Goal: Communication & Community: Answer question/provide support

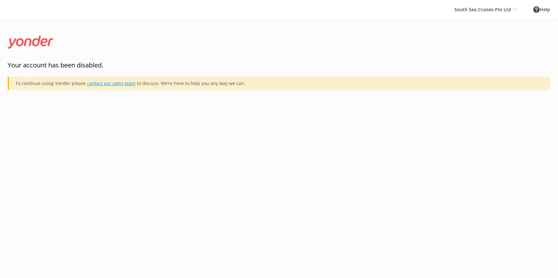
drag, startPoint x: 0, startPoint y: 0, endPoint x: 111, endPoint y: 81, distance: 137.4
click at [111, 81] on link "contact our sales team" at bounding box center [111, 83] width 49 height 6
click at [515, 9] on icon at bounding box center [516, 10] width 4 height 4
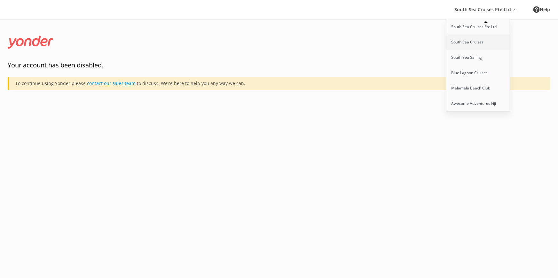
click at [481, 39] on link "South Sea Cruises" at bounding box center [479, 42] width 64 height 15
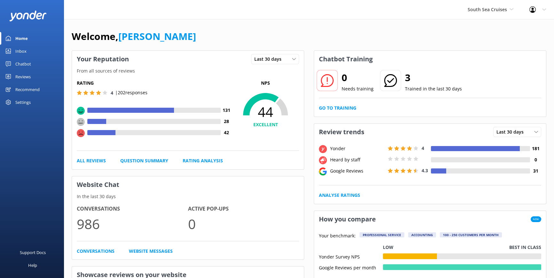
click at [22, 76] on div "Reviews" at bounding box center [22, 76] width 15 height 13
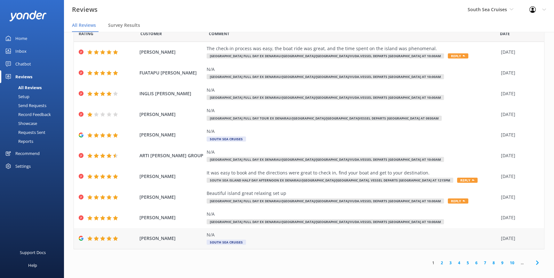
scroll to position [13, 0]
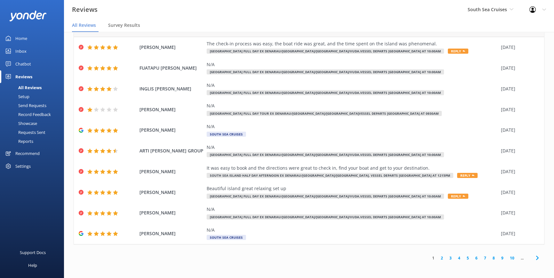
click at [429, 257] on link "1" at bounding box center [433, 258] width 9 height 6
click at [429, 256] on link "1" at bounding box center [433, 258] width 9 height 6
click at [494, 9] on span "South Sea Cruises" at bounding box center [487, 9] width 39 height 6
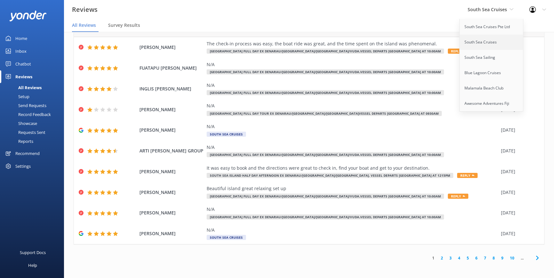
click at [486, 41] on link "South Sea Cruises" at bounding box center [492, 42] width 64 height 15
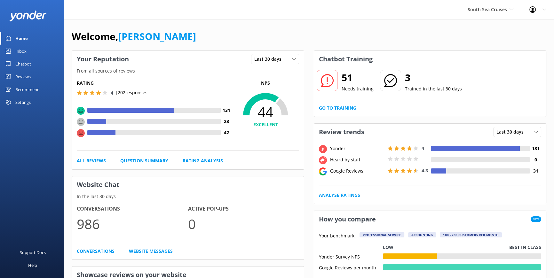
click at [21, 75] on div "Reviews" at bounding box center [22, 76] width 15 height 13
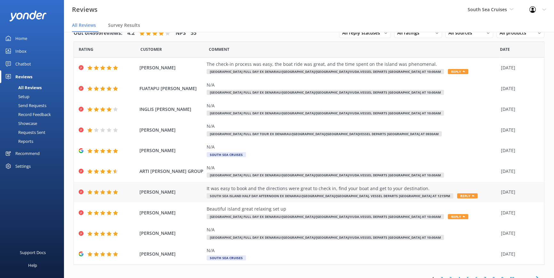
scroll to position [21, 0]
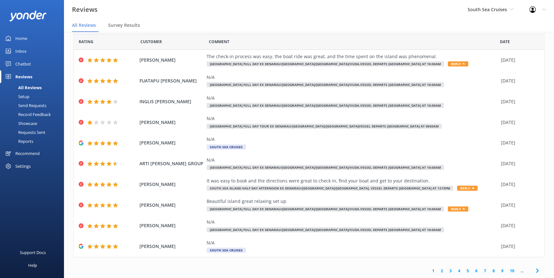
click at [438, 270] on link "2" at bounding box center [442, 271] width 9 height 6
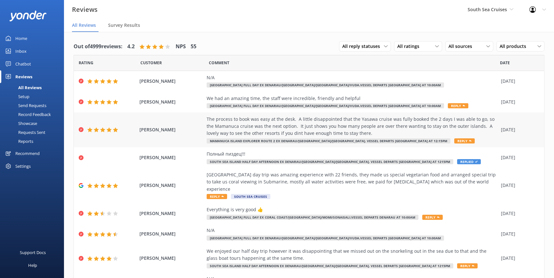
click at [454, 140] on span "Reply" at bounding box center [464, 141] width 20 height 5
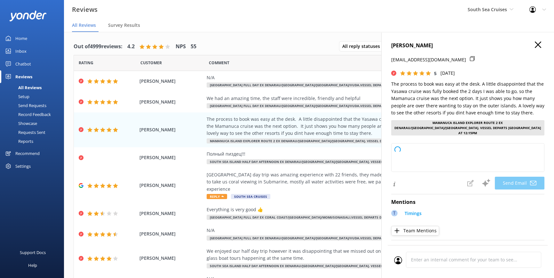
type textarea "Thank you so much for your kind review, [PERSON_NAME]! We’re glad you found the…"
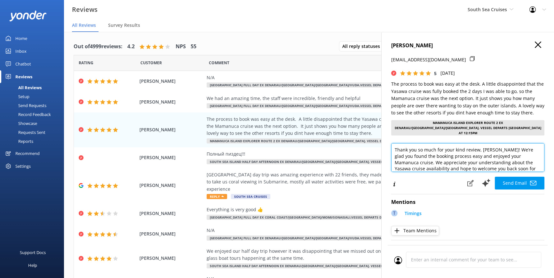
drag, startPoint x: 481, startPoint y: 146, endPoint x: 493, endPoint y: 146, distance: 11.8
click at [493, 146] on textarea "Thank you so much for your kind review, [PERSON_NAME]! We’re glad you found the…" at bounding box center [467, 157] width 153 height 29
click at [469, 159] on textarea "Thank you so much for your kind review, [PERSON_NAME]! We’re glad you found the…" at bounding box center [467, 157] width 153 height 29
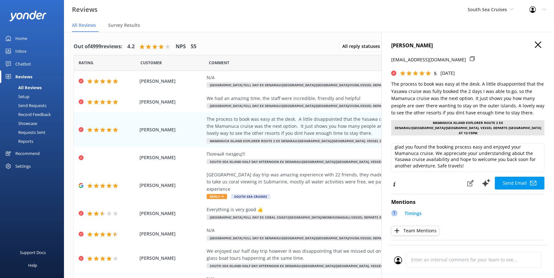
click at [475, 202] on div "Mentions T Timings Team Mentions" at bounding box center [467, 216] width 153 height 42
click at [464, 177] on button at bounding box center [471, 183] width 14 height 13
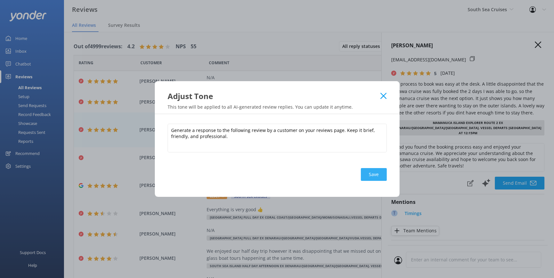
click at [369, 176] on button "Save" at bounding box center [374, 174] width 26 height 13
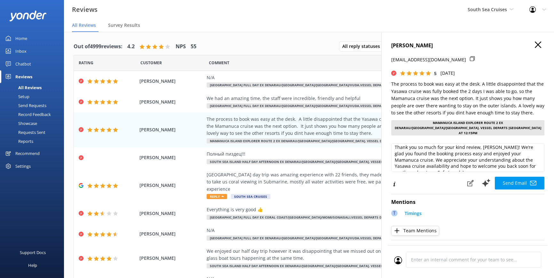
scroll to position [0, 0]
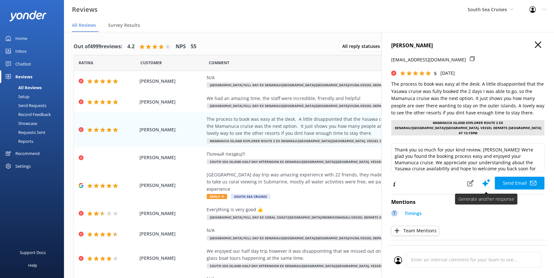
click at [482, 178] on icon at bounding box center [487, 183] width 10 height 10
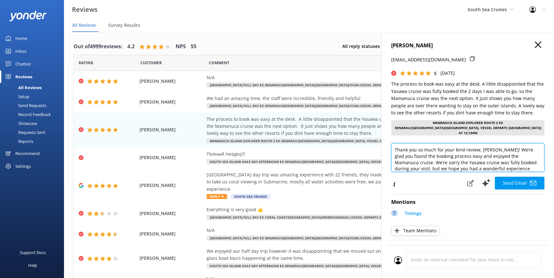
drag, startPoint x: 481, startPoint y: 145, endPoint x: 492, endPoint y: 146, distance: 11.0
click at [492, 146] on textarea "Thank you so much for your kind review, [PERSON_NAME]! We’re glad you found the…" at bounding box center [467, 157] width 153 height 29
click at [523, 152] on textarea "Thank you so much for your kind review, [PERSON_NAME]! We’re glad you found the…" at bounding box center [467, 157] width 153 height 29
click at [443, 154] on textarea "Thank you so much for your kind review, [PERSON_NAME]! We’re glad you found the…" at bounding box center [467, 157] width 153 height 29
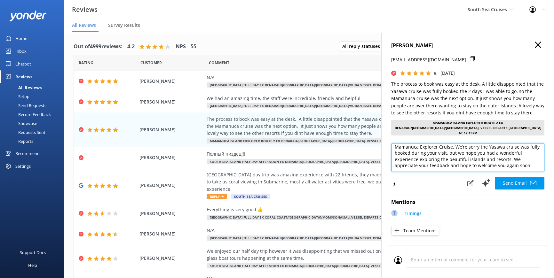
click at [498, 159] on textarea "Thank you so much for your kind review, [PERSON_NAME]! We’re glad you found the…" at bounding box center [467, 157] width 153 height 29
type textarea "Thank you so much for your kind review, [PERSON_NAME]! We’re glad you found the…"
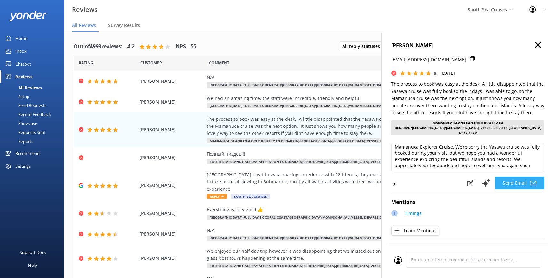
click at [509, 178] on button "Send Email" at bounding box center [520, 183] width 50 height 13
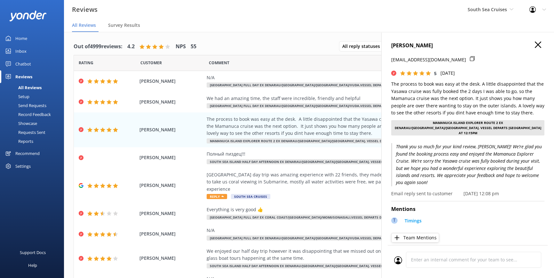
click at [535, 45] on use at bounding box center [538, 45] width 6 height 6
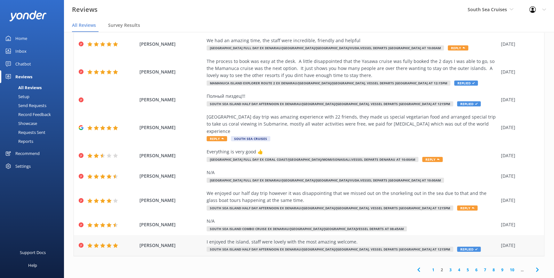
scroll to position [13, 0]
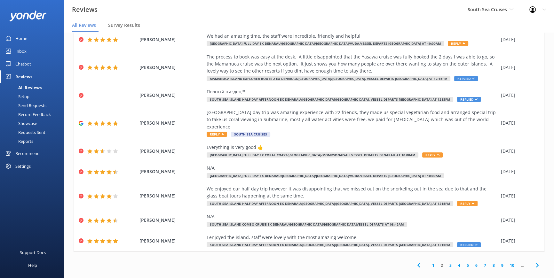
click at [447, 263] on link "3" at bounding box center [450, 266] width 9 height 6
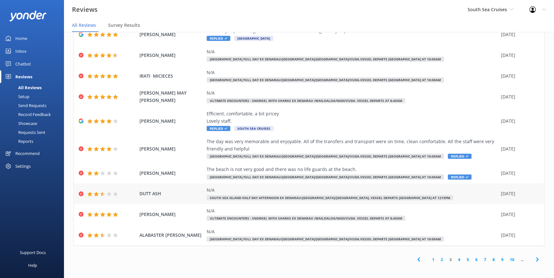
scroll to position [35, 0]
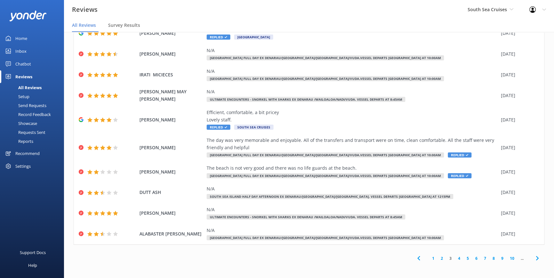
click at [456, 258] on link "4" at bounding box center [459, 259] width 9 height 6
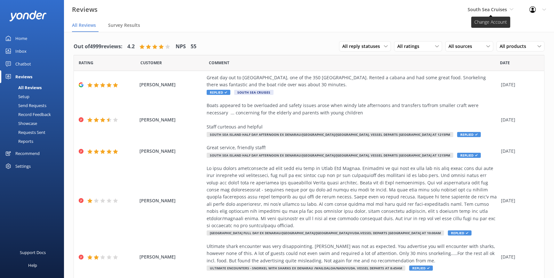
click at [481, 12] on span "South Sea Cruises" at bounding box center [487, 9] width 39 height 6
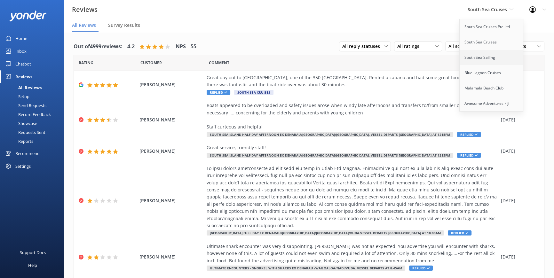
click at [483, 56] on link "South Sea Sailing" at bounding box center [492, 57] width 64 height 15
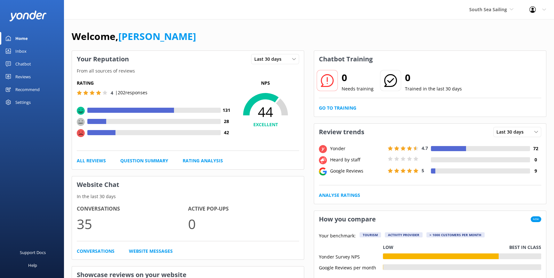
click at [28, 77] on div "Reviews" at bounding box center [22, 76] width 15 height 13
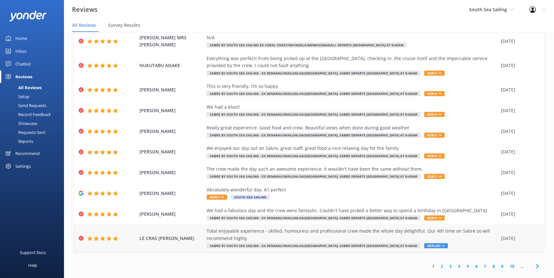
scroll to position [13, 0]
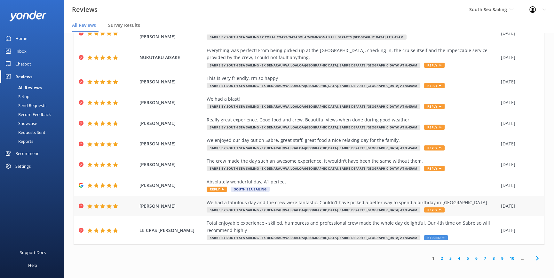
click at [439, 209] on icon at bounding box center [440, 210] width 3 height 3
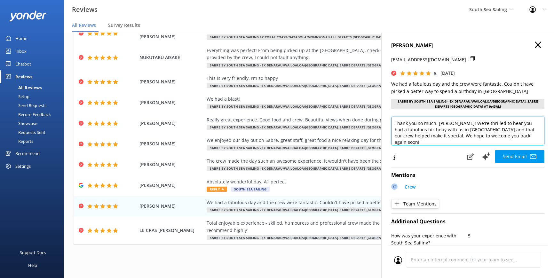
drag, startPoint x: 438, startPoint y: 123, endPoint x: 461, endPoint y: 123, distance: 22.4
click at [461, 123] on textarea "Thank you so much, [PERSON_NAME]! We're thrilled to hear you had a fabulous bir…" at bounding box center [467, 131] width 153 height 29
drag, startPoint x: 394, startPoint y: 122, endPoint x: 471, endPoint y: 142, distance: 79.7
click at [471, 142] on textarea "Thank you so much We're thrilled to hear you had a fabulous birthday with us in…" at bounding box center [467, 131] width 153 height 29
type textarea "Thank you so much We're thrilled to hear you had a fabulous birthday with us in…"
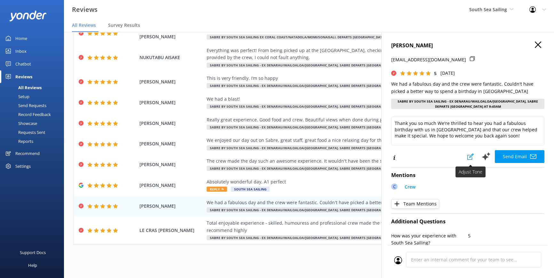
click at [467, 154] on icon at bounding box center [470, 157] width 6 height 6
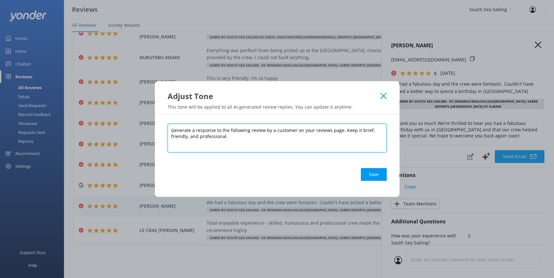
click at [171, 135] on textarea "Generate a response to the following review by a customer on your reviews page.…" at bounding box center [277, 138] width 219 height 29
type textarea "Generate a response to the following review by a customer on your reviews page.…"
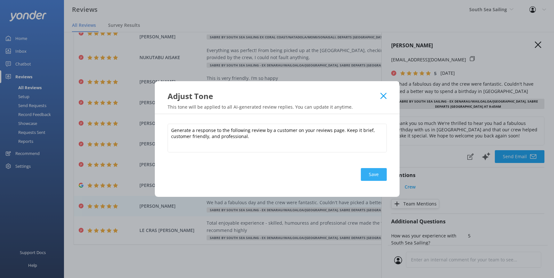
click at [373, 175] on button "Save" at bounding box center [374, 174] width 26 height 13
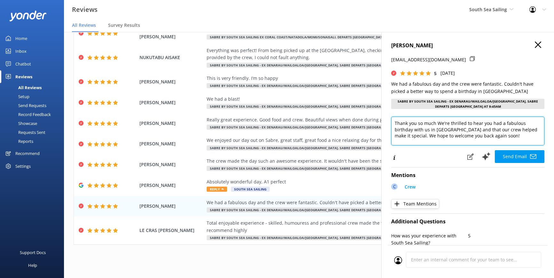
drag, startPoint x: 486, startPoint y: 138, endPoint x: 385, endPoint y: 119, distance: 102.9
click at [385, 119] on div "[PERSON_NAME] [PERSON_NAME][EMAIL_ADDRESS][DOMAIN_NAME] 5 [DATE] We had a fabul…" at bounding box center [467, 171] width 173 height 278
click at [395, 123] on textarea "Thank you so much We're thrilled to hear you had a fabulous birthday with us in…" at bounding box center [467, 131] width 153 height 29
click at [412, 122] on textarea "Thank you so much We're thrilled to hear you had a fabulous birthday with us in…" at bounding box center [467, 131] width 153 height 29
click at [436, 128] on textarea "[PERSON_NAME], Thank you so much We're thrilled to hear you had a fabulous birt…" at bounding box center [467, 131] width 153 height 29
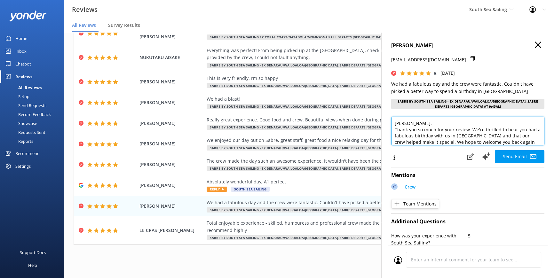
scroll to position [3, 0]
drag, startPoint x: 410, startPoint y: 142, endPoint x: 406, endPoint y: 141, distance: 4.0
click at [406, 141] on textarea "[PERSON_NAME], Thank you so much for your review. We're thrilled to hear you ha…" at bounding box center [467, 131] width 153 height 29
type textarea "[PERSON_NAME], Thank you so much for your review. We're thrilled to hear you ha…"
